Goal: Complete application form

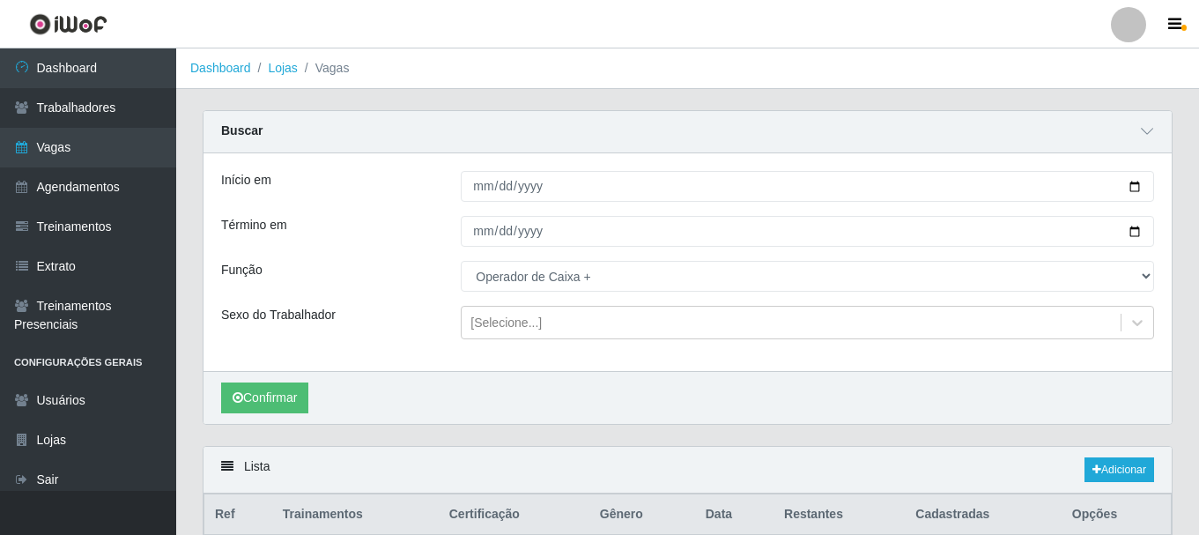
select select "72"
click at [284, 391] on button "Confirmar" at bounding box center [264, 397] width 87 height 31
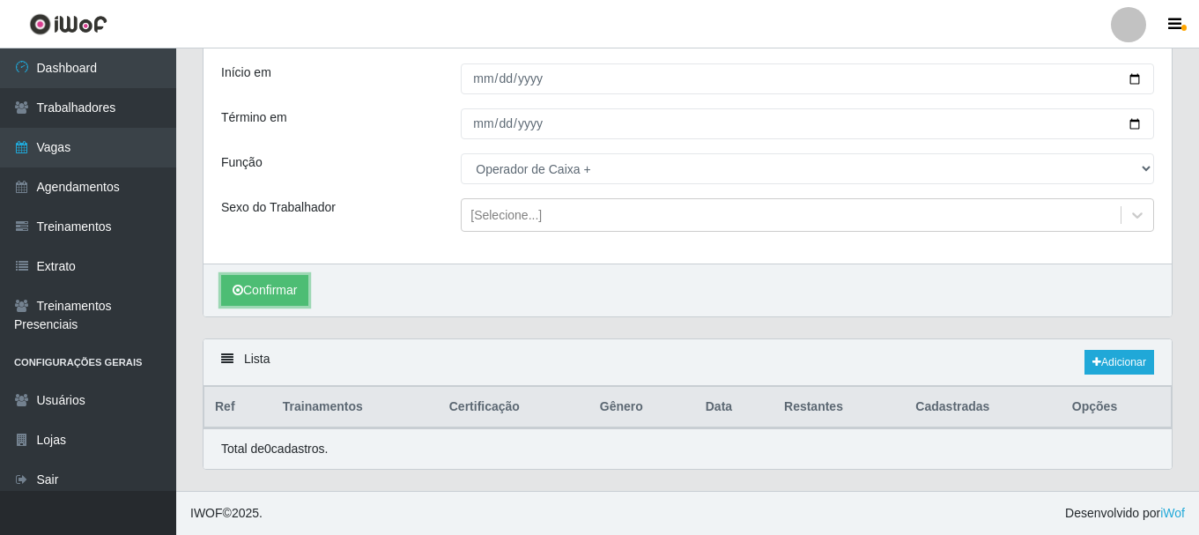
scroll to position [108, 0]
click at [1117, 355] on link "Adicionar" at bounding box center [1119, 362] width 70 height 25
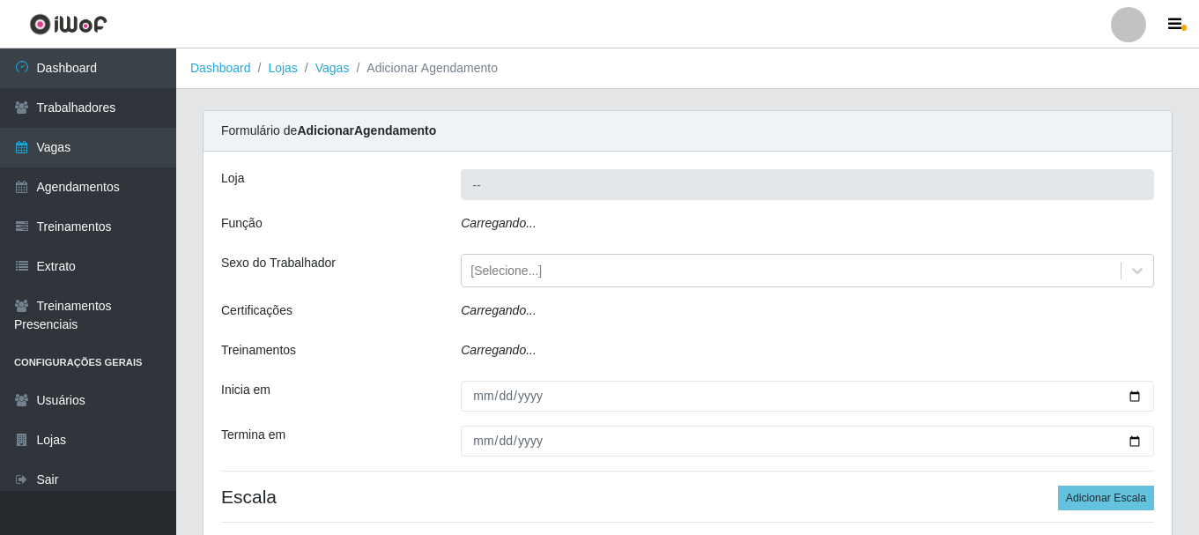
type input "Bemais - [PERSON_NAME]"
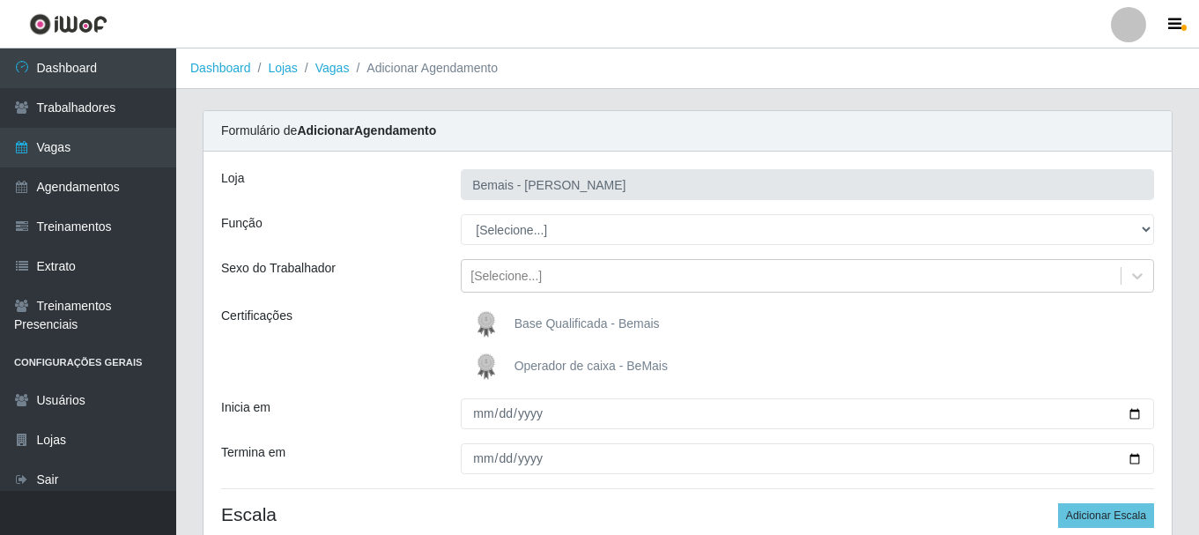
click at [582, 368] on span "Operador de caixa - BeMais" at bounding box center [590, 365] width 153 height 14
click at [0, 0] on input "Operador de caixa - BeMais" at bounding box center [0, 0] width 0 height 0
click at [582, 368] on span "Operador de caixa - BeMais" at bounding box center [590, 365] width 153 height 14
click at [0, 0] on input "Operador de caixa - BeMais" at bounding box center [0, 0] width 0 height 0
click at [490, 364] on img at bounding box center [490, 366] width 42 height 35
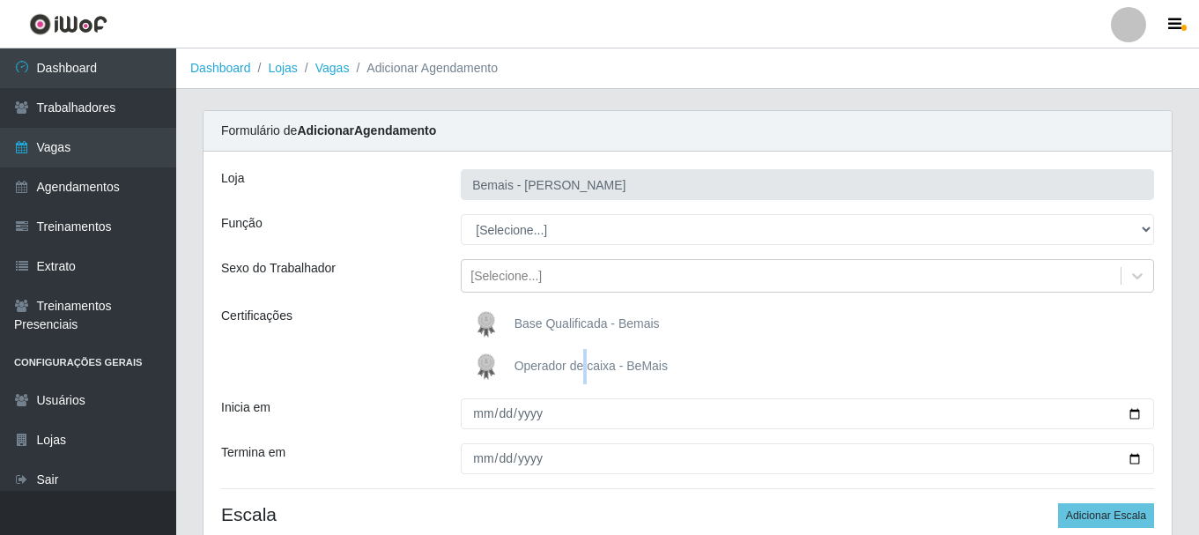
click at [0, 0] on input "Operador de caixa - BeMais" at bounding box center [0, 0] width 0 height 0
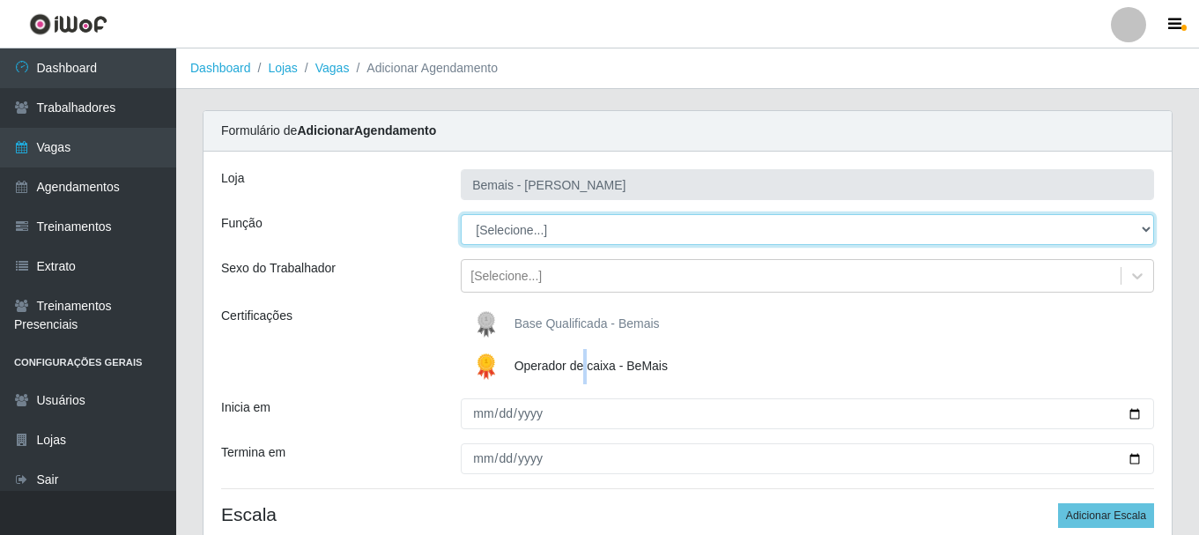
click at [550, 228] on select "[Selecione...] ASG ASG + ASG ++ Auxiliar de Depósito Auxiliar de Depósito + Aux…" at bounding box center [807, 229] width 693 height 31
select select "72"
click at [461, 214] on select "[Selecione...] ASG ASG + ASG ++ Auxiliar de Depósito Auxiliar de Depósito + Aux…" at bounding box center [807, 229] width 693 height 31
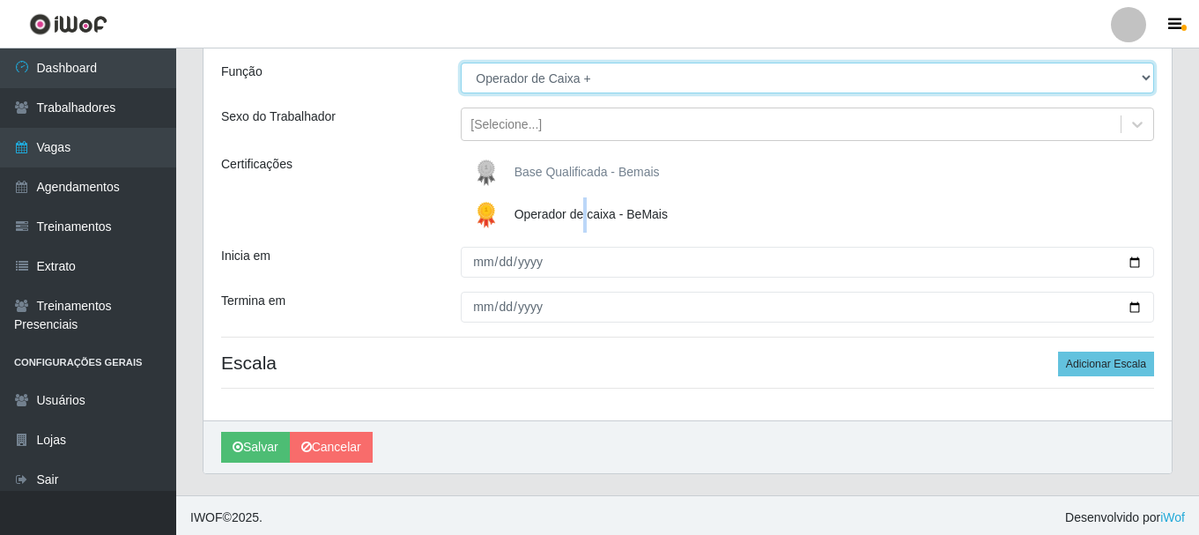
scroll to position [156, 0]
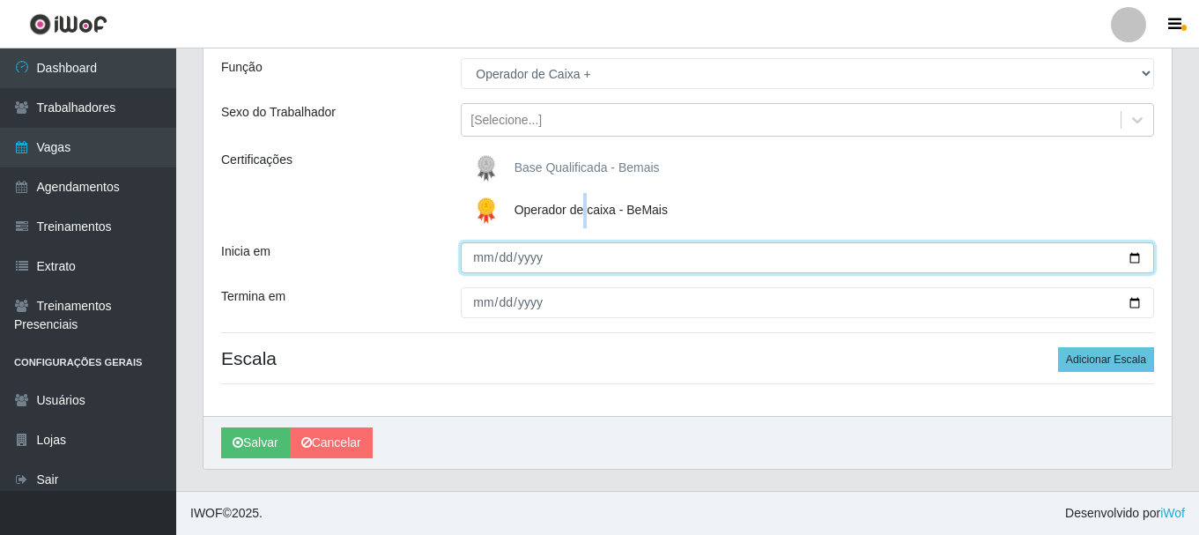
click at [1132, 256] on input "Inicia em" at bounding box center [807, 257] width 693 height 31
type input "[DATE]"
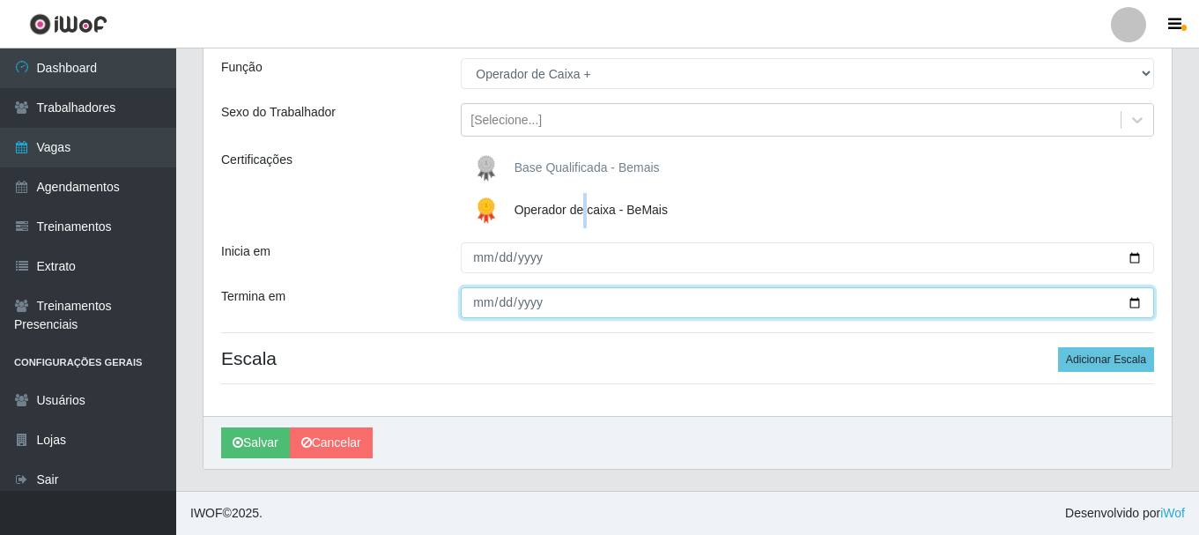
click at [1128, 299] on input "Termina em" at bounding box center [807, 302] width 693 height 31
type input "[DATE]"
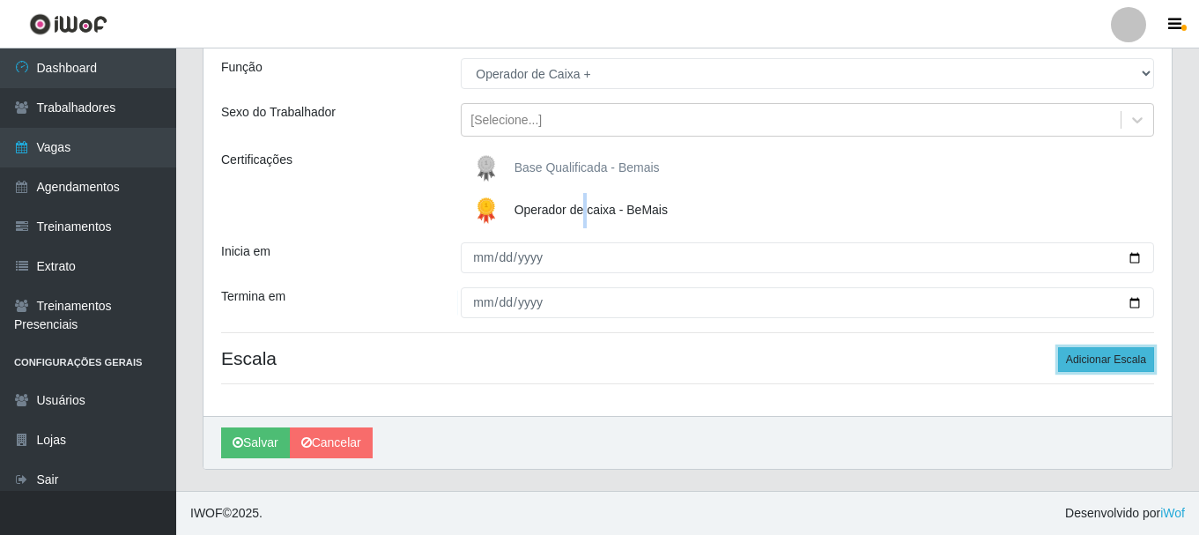
click at [1107, 365] on button "Adicionar Escala" at bounding box center [1106, 359] width 96 height 25
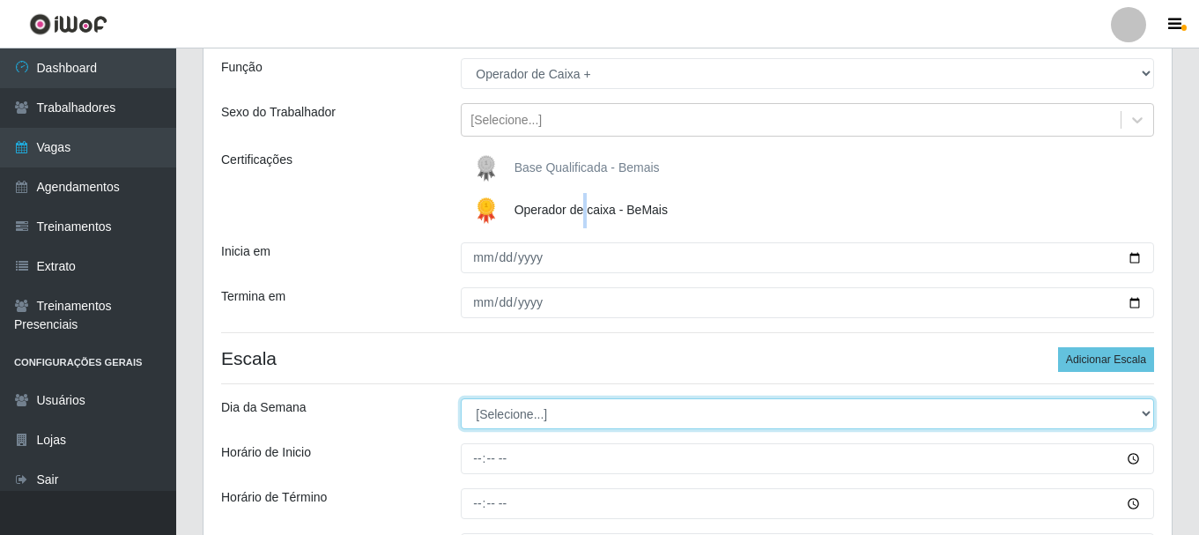
click at [858, 414] on select "[Selecione...] Segunda Terça Quarta Quinta Sexta Sábado Domingo" at bounding box center [807, 413] width 693 height 31
click at [610, 411] on select "[Selecione...] Segunda Terça Quarta Quinta Sexta Sábado Domingo" at bounding box center [807, 413] width 693 height 31
select select "0"
click at [461, 398] on select "[Selecione...] Segunda Terça Quarta Quinta Sexta Sábado Domingo" at bounding box center [807, 413] width 693 height 31
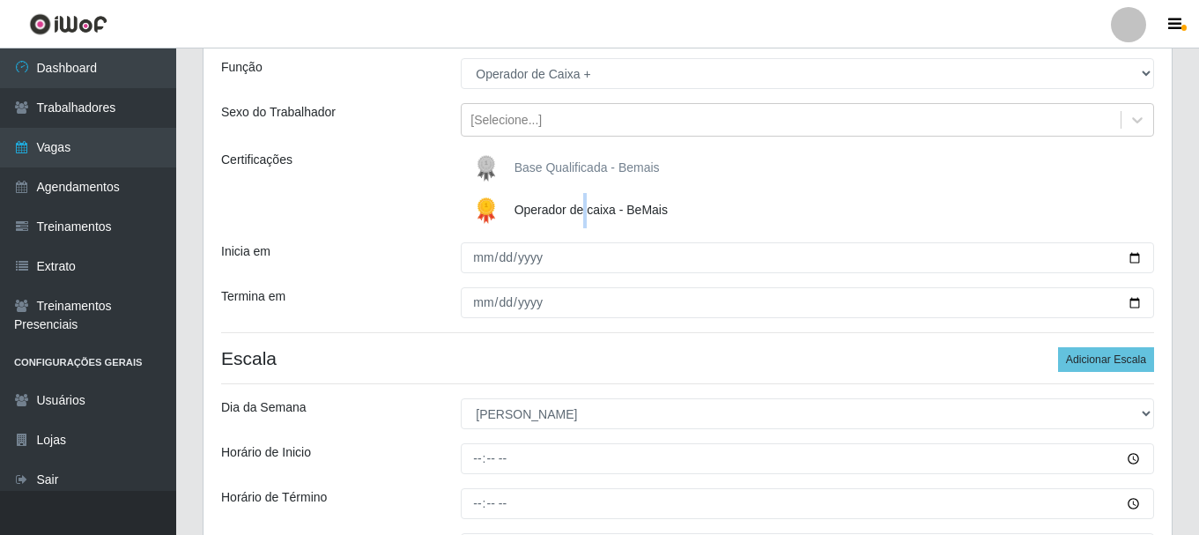
drag, startPoint x: 565, startPoint y: 398, endPoint x: 550, endPoint y: 386, distance: 18.7
click at [537, 388] on div "[PERSON_NAME] Função [Selecione...] ASG ASG + ASG ++ Auxiliar de Depósito Auxil…" at bounding box center [687, 303] width 968 height 615
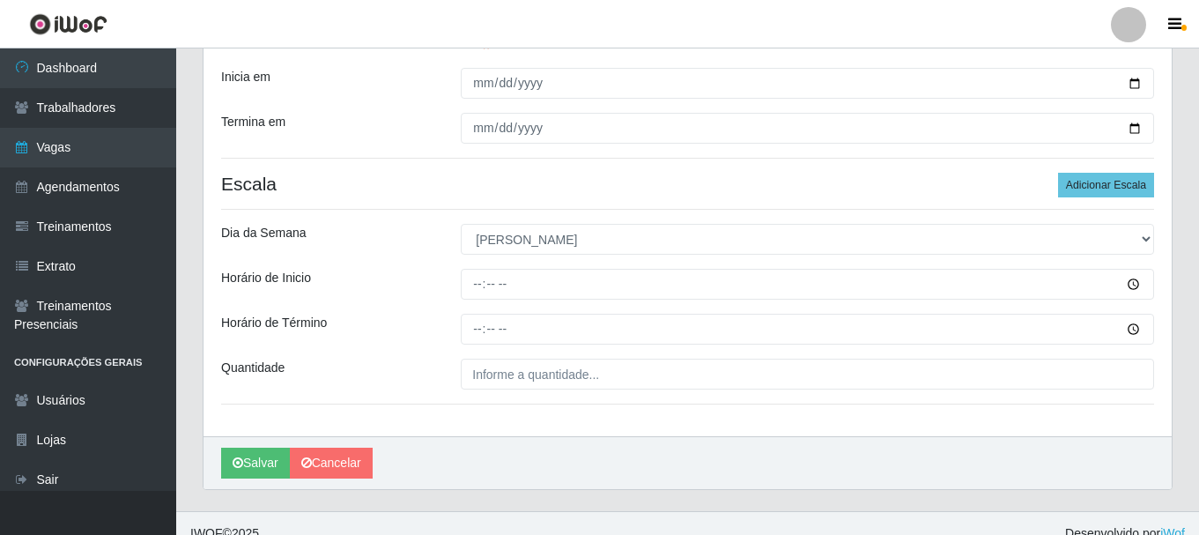
scroll to position [332, 0]
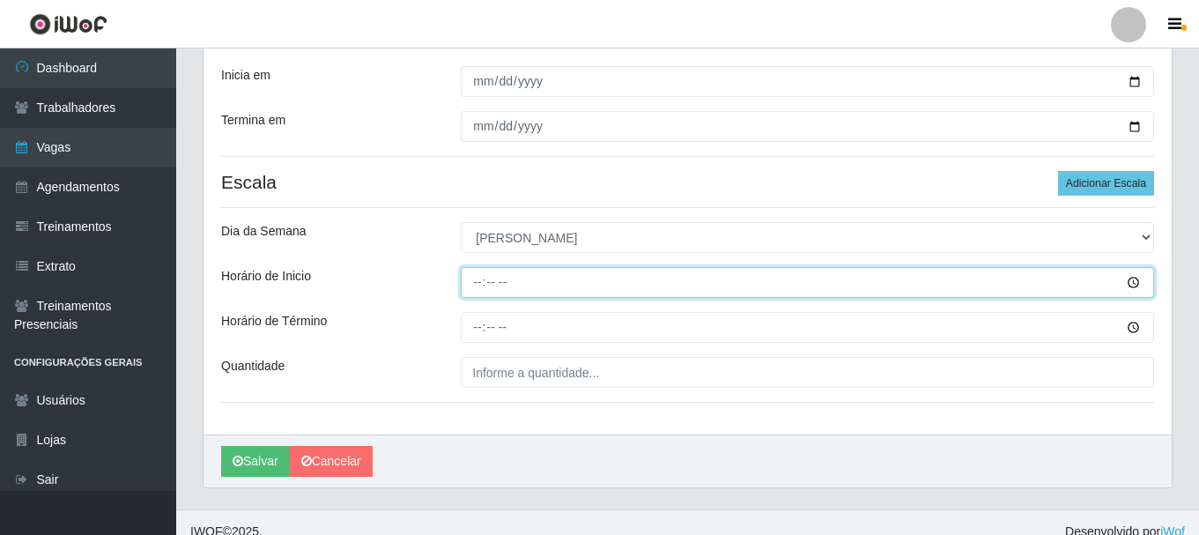
click at [480, 282] on input "Horário de Inicio" at bounding box center [807, 282] width 693 height 31
type input "07:00"
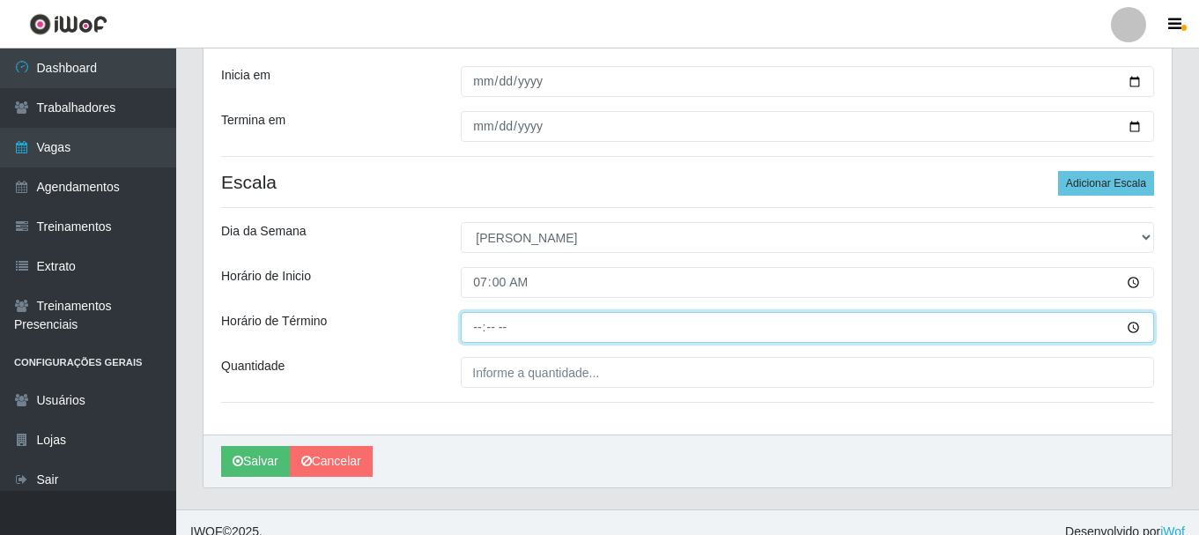
click at [474, 330] on input "Horário de Término" at bounding box center [807, 327] width 693 height 31
type input "13:00"
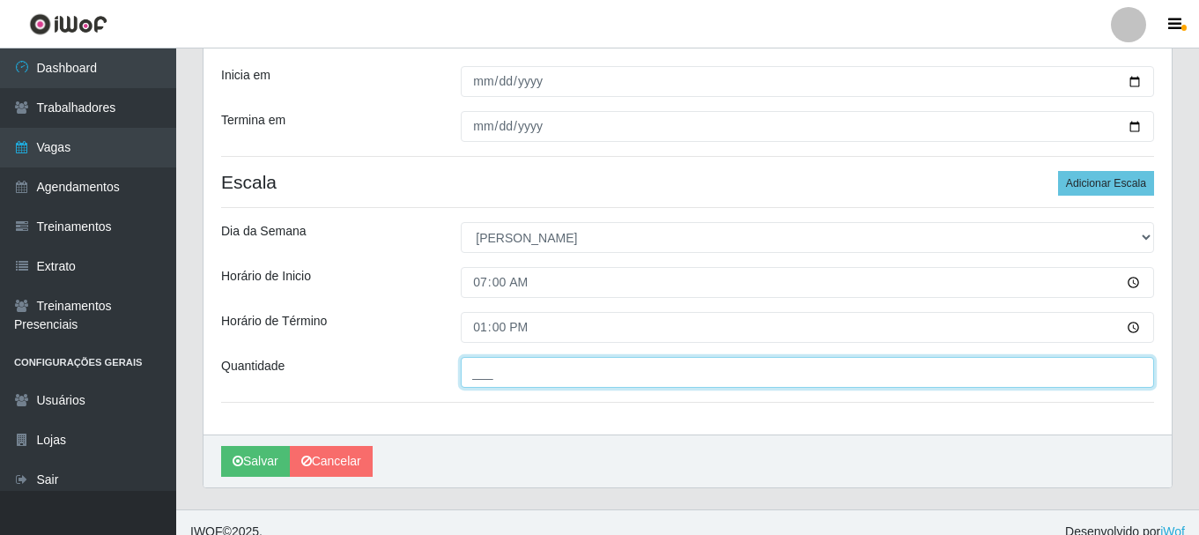
click at [503, 368] on input "___" at bounding box center [807, 372] width 693 height 31
type input "1__"
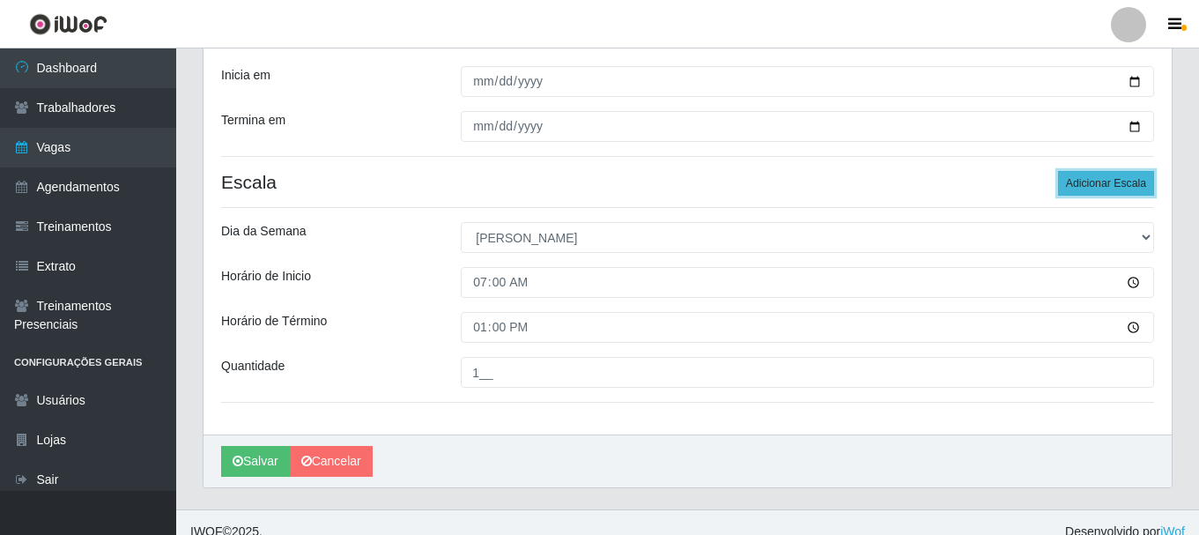
click at [1076, 185] on button "Adicionar Escala" at bounding box center [1106, 183] width 96 height 25
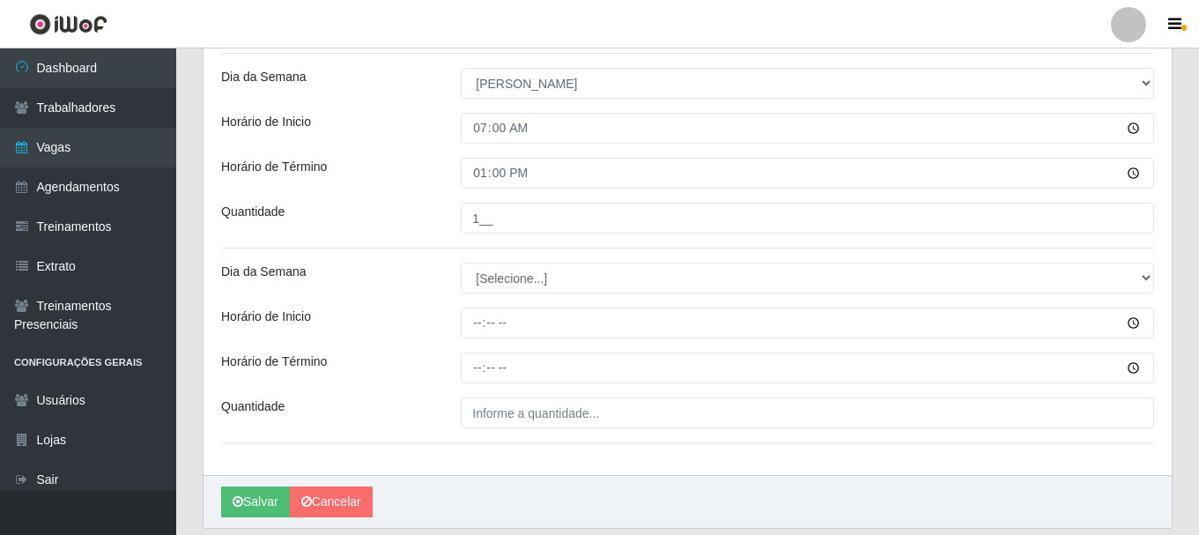
scroll to position [508, 0]
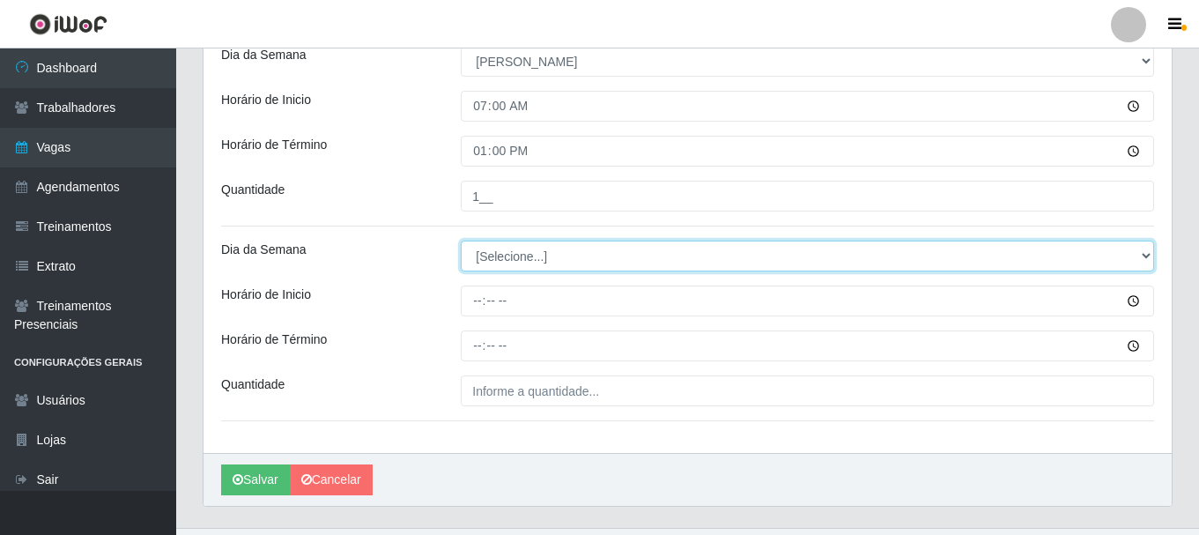
click at [519, 257] on select "[Selecione...] Segunda Terça Quarta Quinta Sexta Sábado Domingo" at bounding box center [807, 255] width 693 height 31
select select "0"
click at [461, 240] on select "[Selecione...] Segunda Terça Quarta Quinta Sexta Sábado Domingo" at bounding box center [807, 255] width 693 height 31
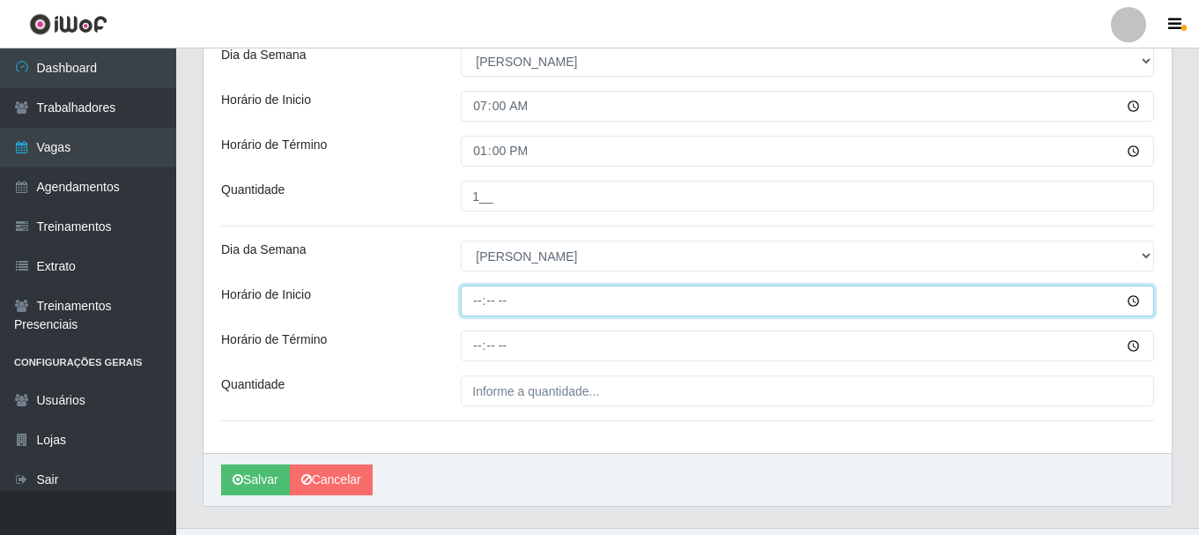
click at [478, 308] on input "Horário de Inicio" at bounding box center [807, 300] width 693 height 31
type input "09:15"
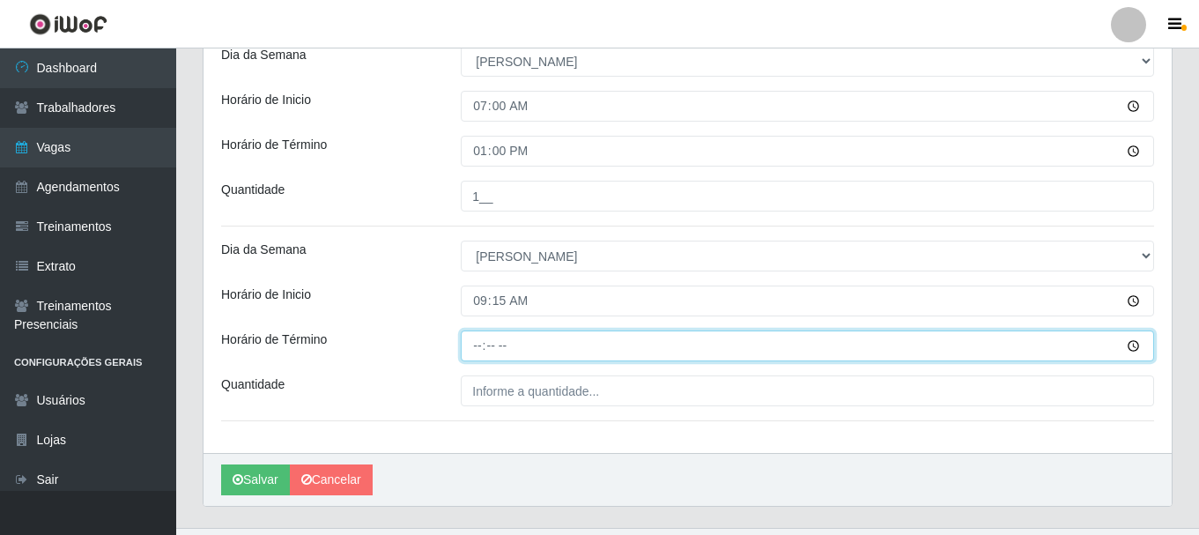
click at [475, 349] on input "Horário de Término" at bounding box center [807, 345] width 693 height 31
type input "15:15"
